Goal: Information Seeking & Learning: Check status

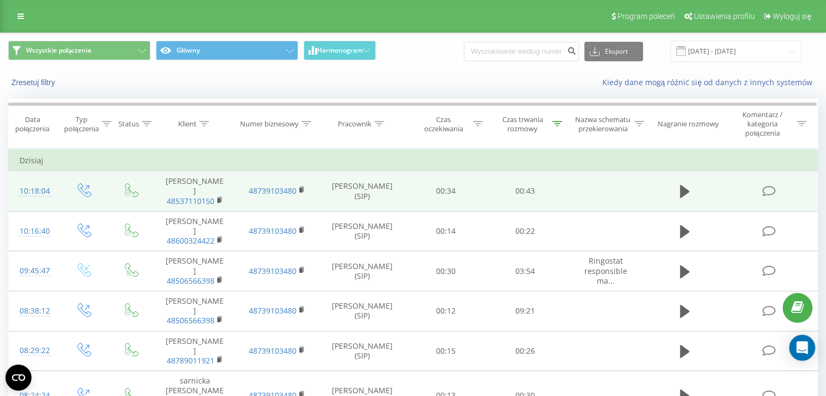
scroll to position [37, 0]
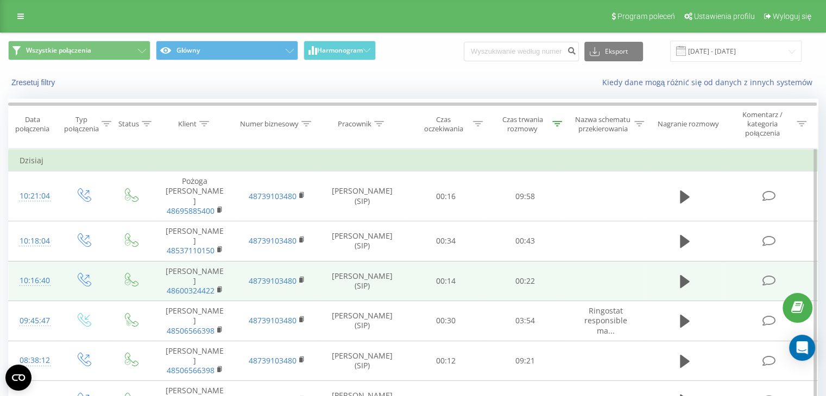
scroll to position [71, 0]
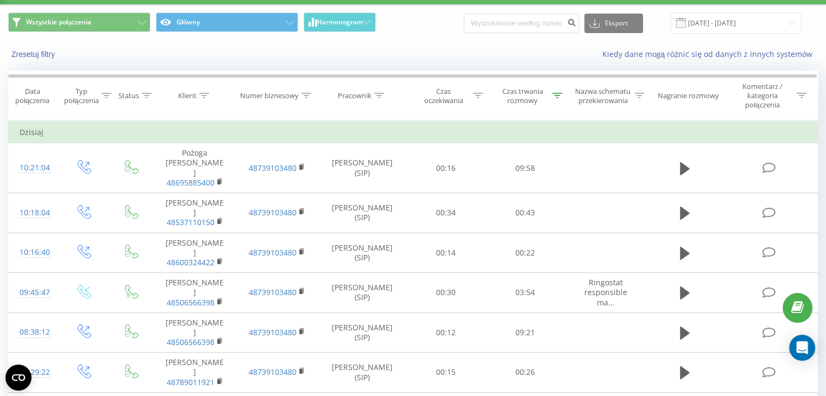
scroll to position [71, 0]
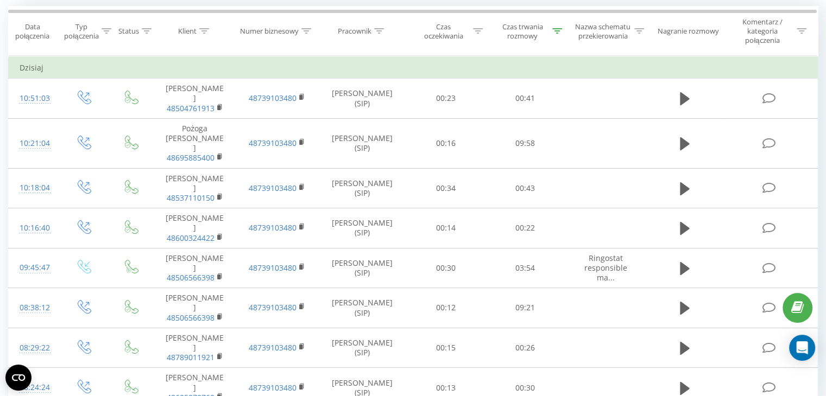
scroll to position [102, 0]
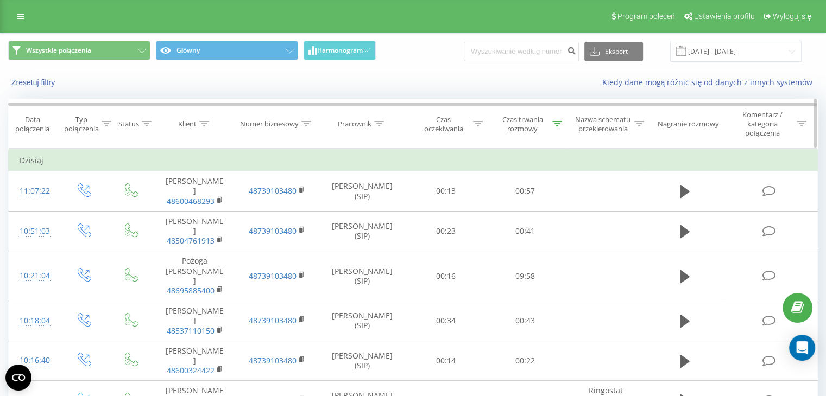
click at [558, 124] on icon at bounding box center [557, 123] width 10 height 5
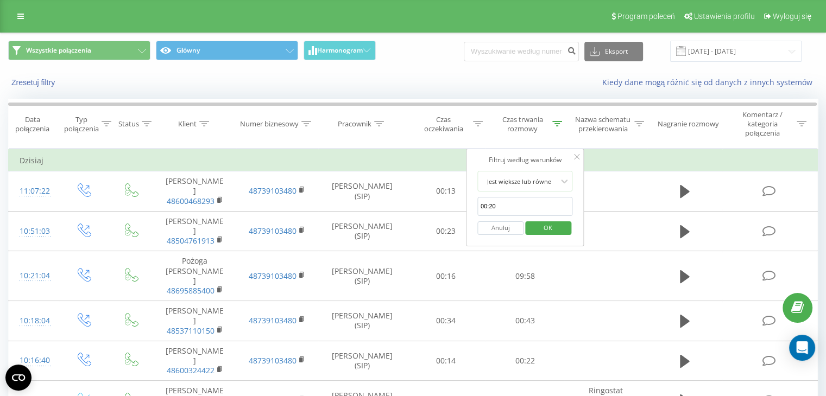
click at [512, 198] on input "00:20" at bounding box center [525, 206] width 96 height 19
click button "OK" at bounding box center [548, 228] width 46 height 14
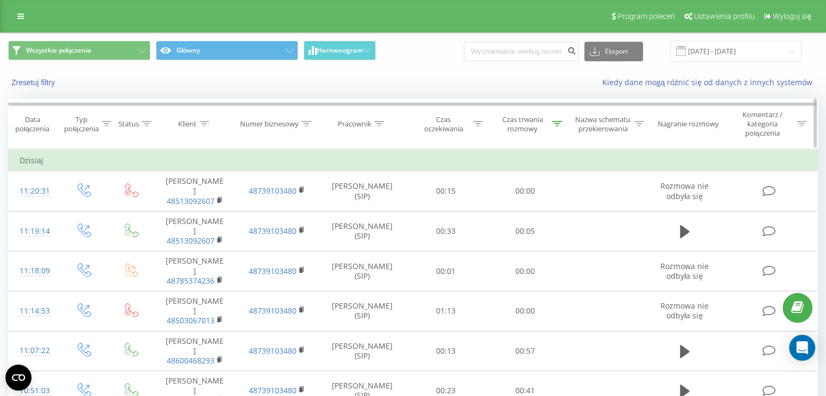
click at [554, 122] on icon at bounding box center [557, 123] width 10 height 5
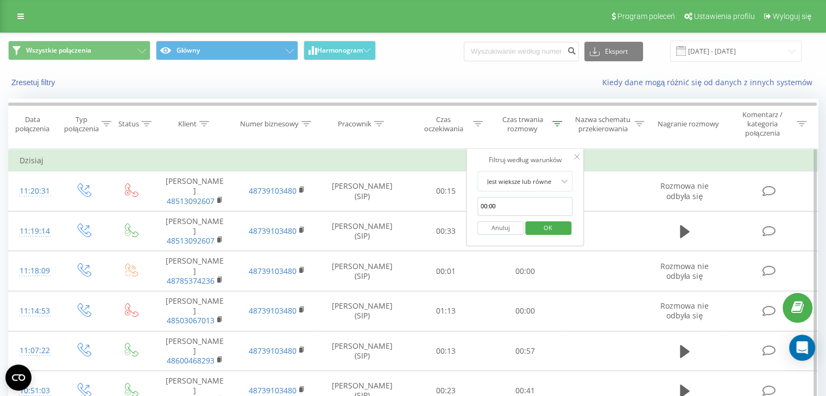
click at [504, 205] on input "00:00" at bounding box center [525, 206] width 96 height 19
type input "00:20"
click at [536, 220] on span "OK" at bounding box center [548, 227] width 30 height 17
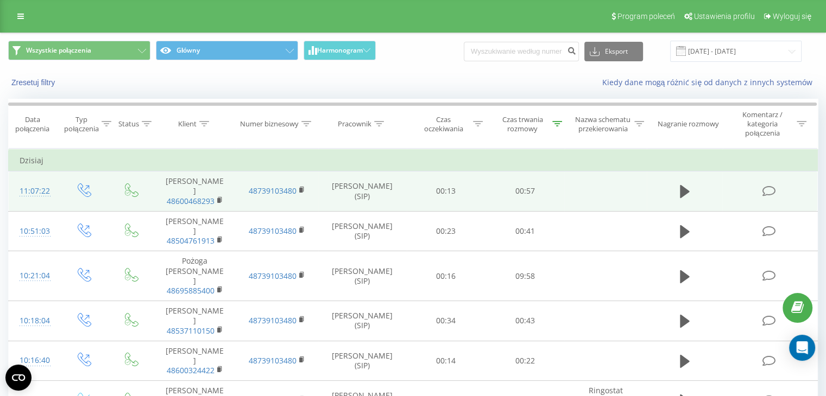
scroll to position [142, 0]
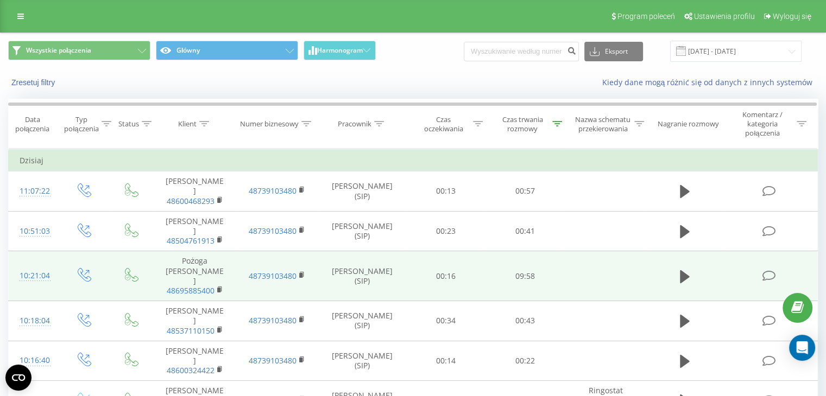
scroll to position [142, 0]
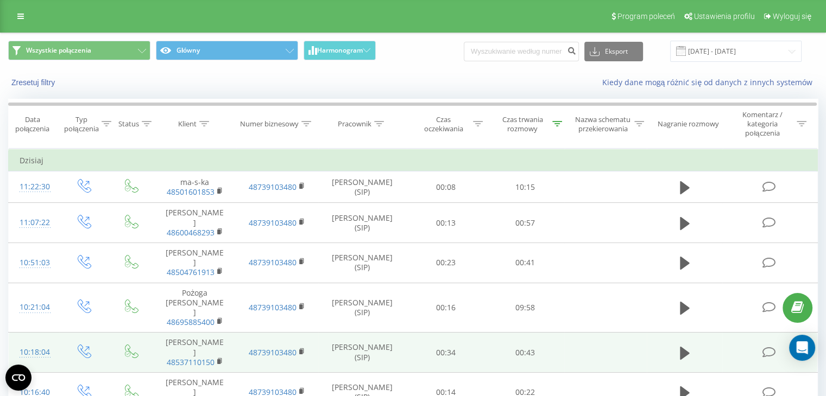
scroll to position [174, 0]
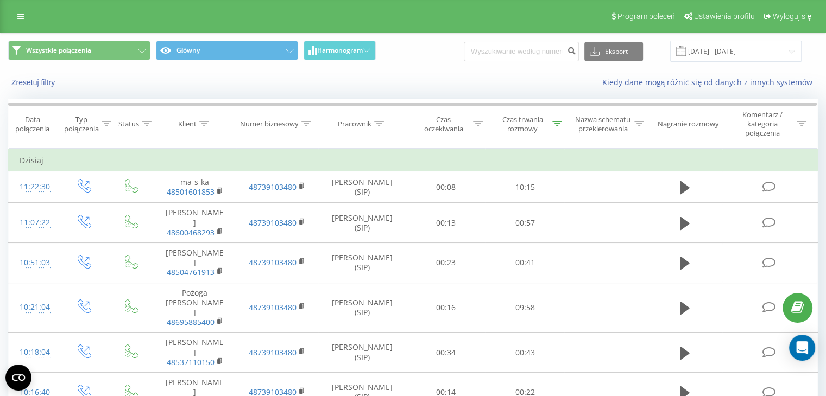
scroll to position [174, 0]
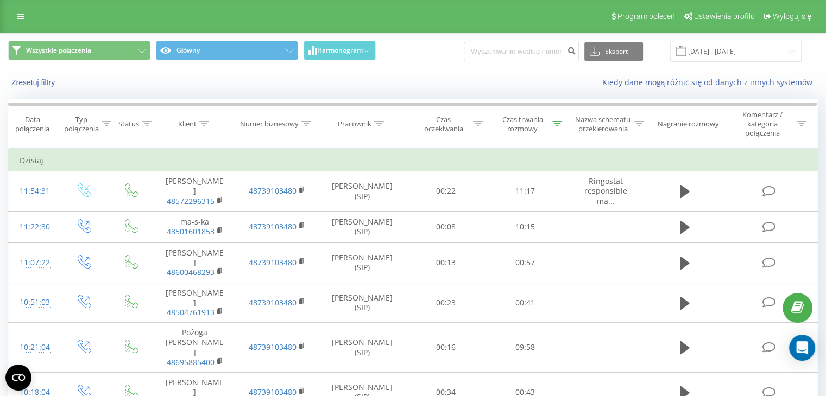
scroll to position [213, 0]
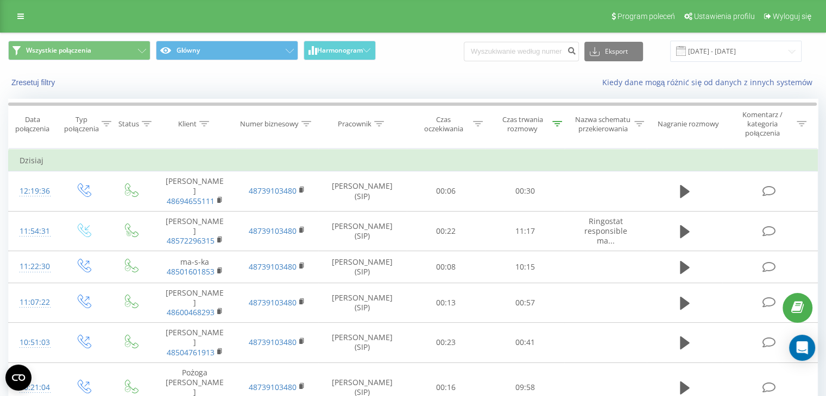
scroll to position [253, 0]
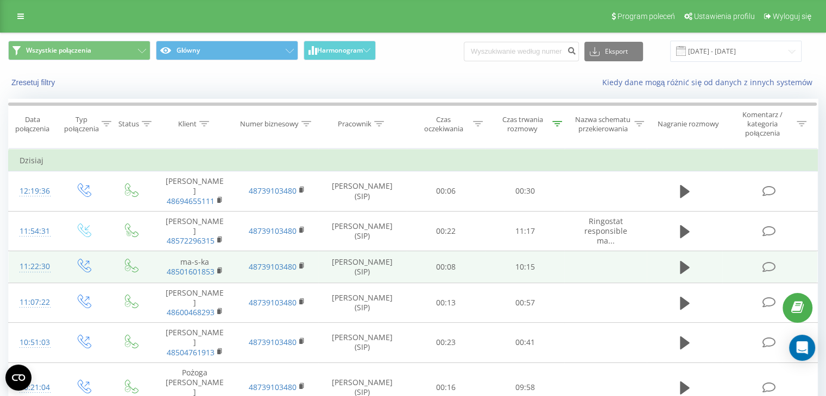
scroll to position [253, 0]
